Goal: Task Accomplishment & Management: Use online tool/utility

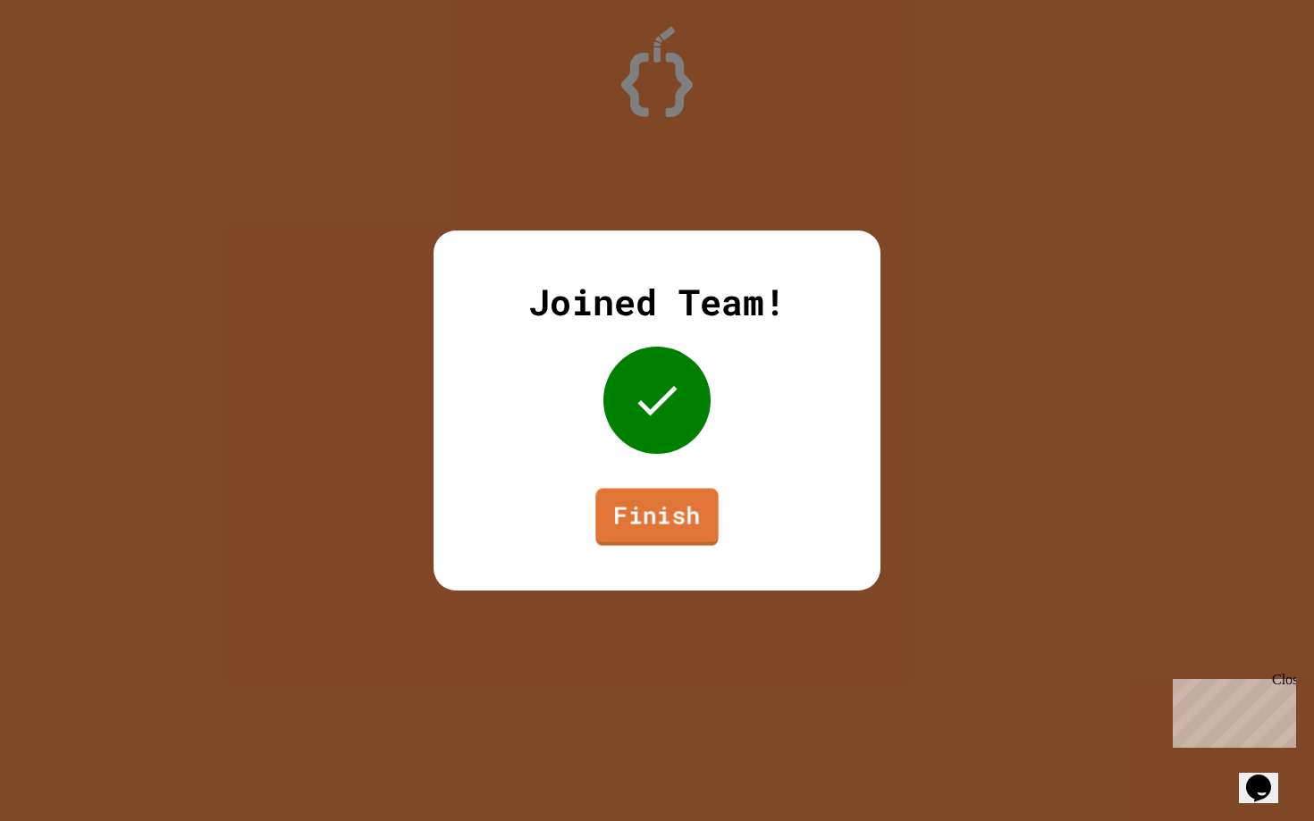
click at [619, 537] on link "Finish" at bounding box center [656, 517] width 122 height 57
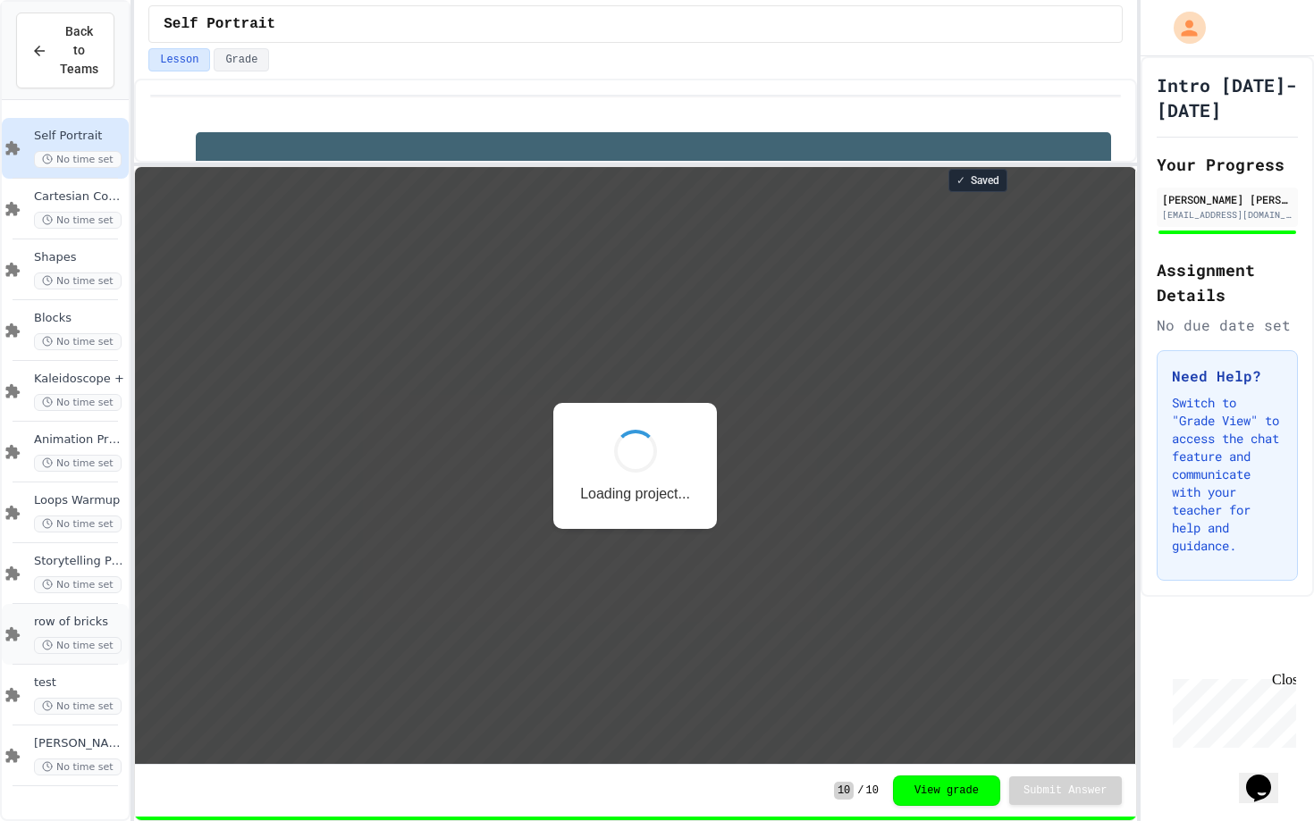
scroll to position [2, 0]
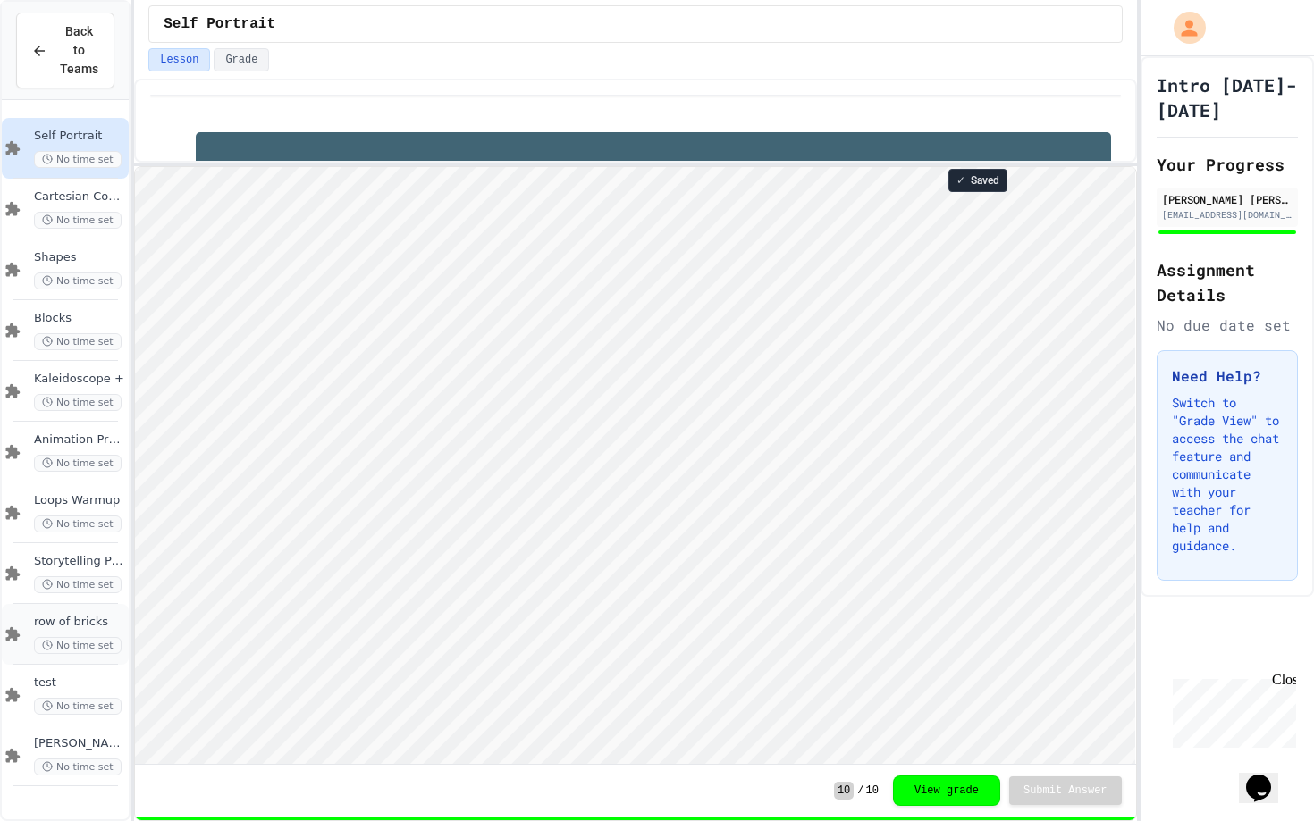
click at [23, 615] on div "row of bricks No time set" at bounding box center [65, 634] width 127 height 61
